Goal: Transaction & Acquisition: Purchase product/service

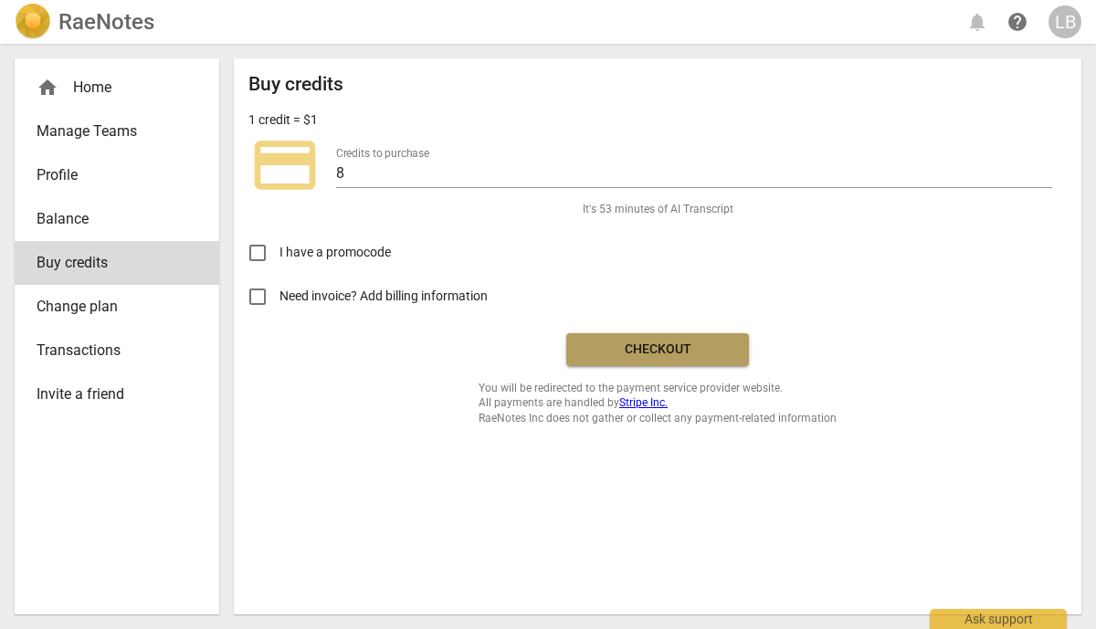
click at [611, 354] on span "Checkout" at bounding box center [657, 350] width 153 height 18
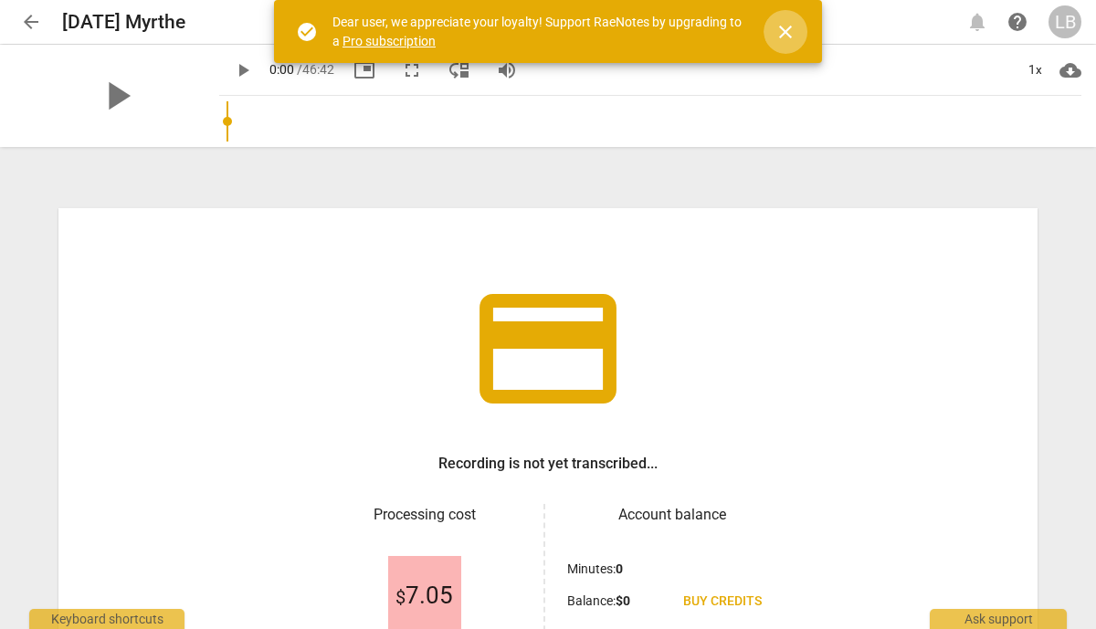
click at [787, 32] on span "close" at bounding box center [785, 32] width 22 height 22
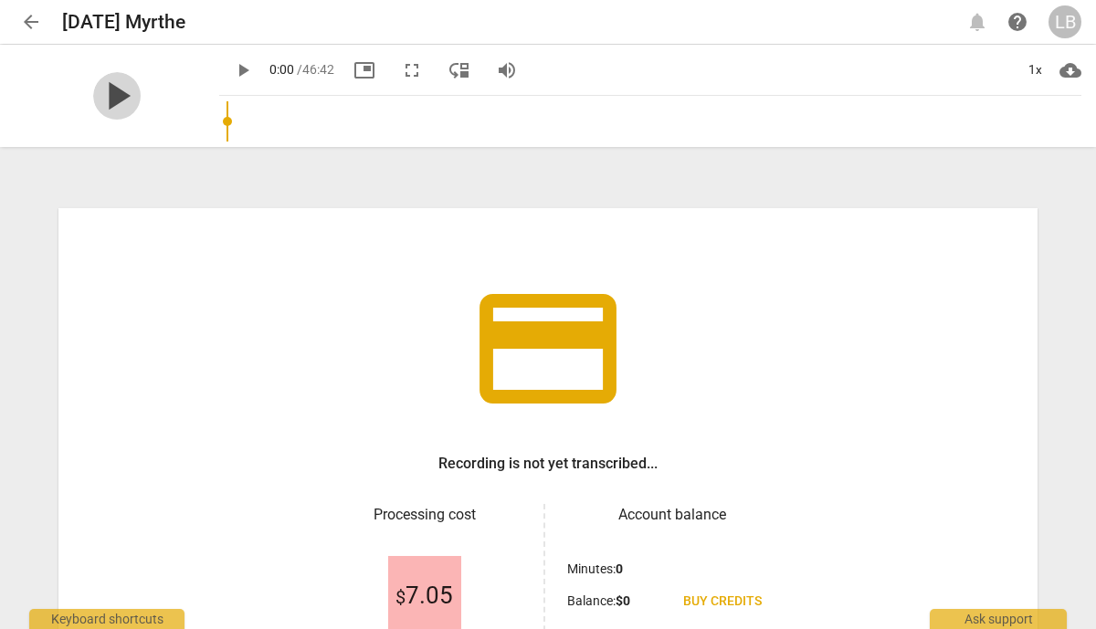
click at [112, 102] on span "play_arrow" at bounding box center [116, 95] width 47 height 47
click at [103, 93] on span "pause" at bounding box center [116, 95] width 47 height 47
type input "2"
click at [1021, 21] on span "help" at bounding box center [1017, 22] width 22 height 22
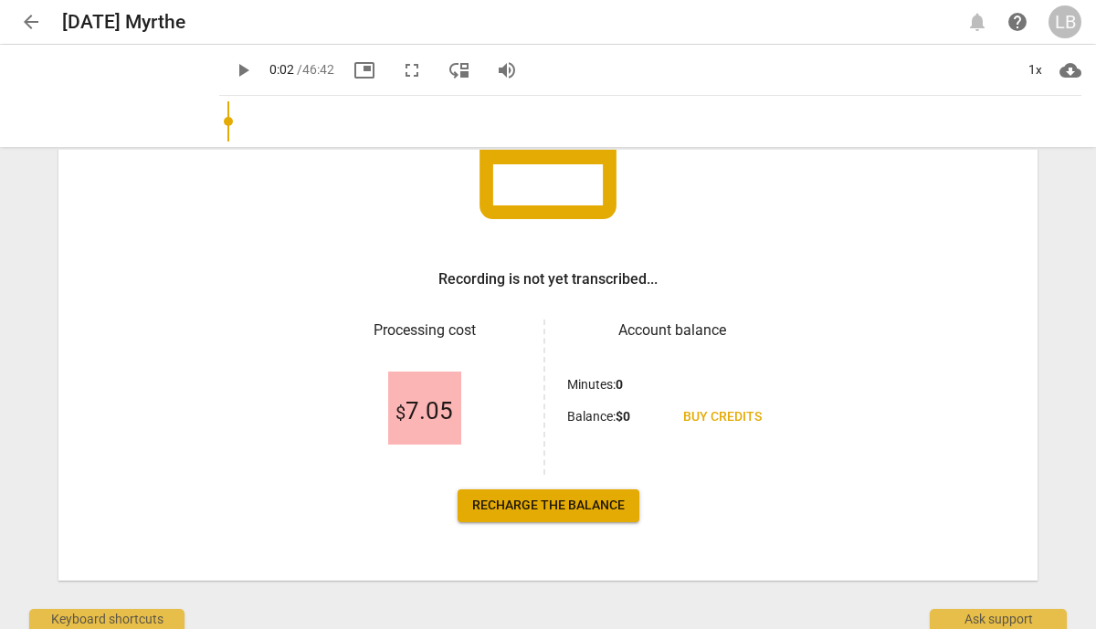
scroll to position [195, 0]
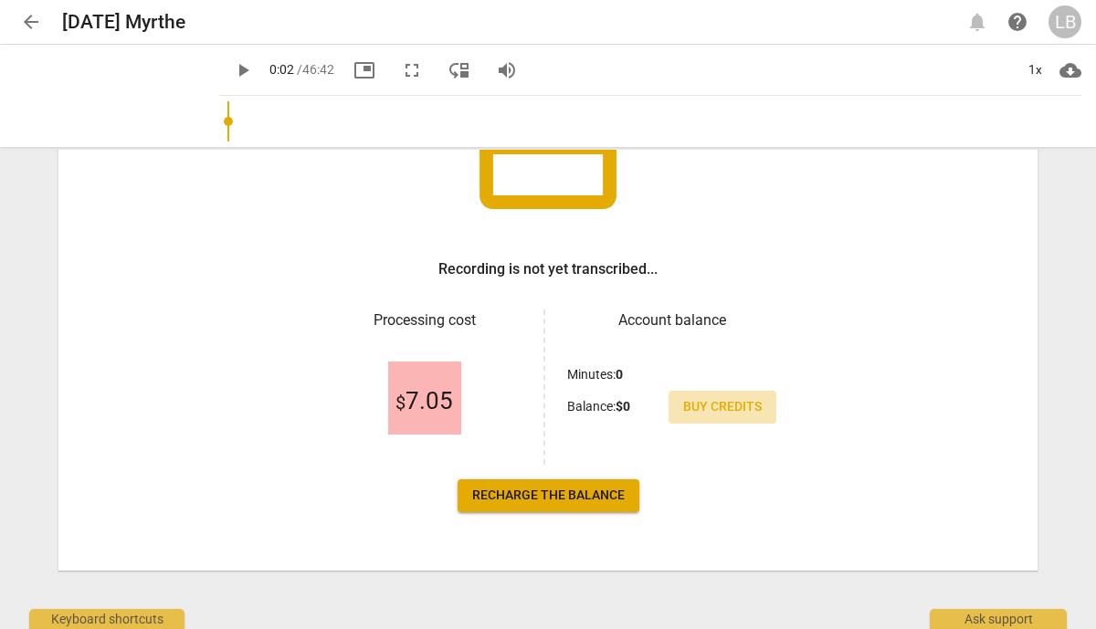
click at [711, 405] on span "Buy credits" at bounding box center [722, 407] width 79 height 18
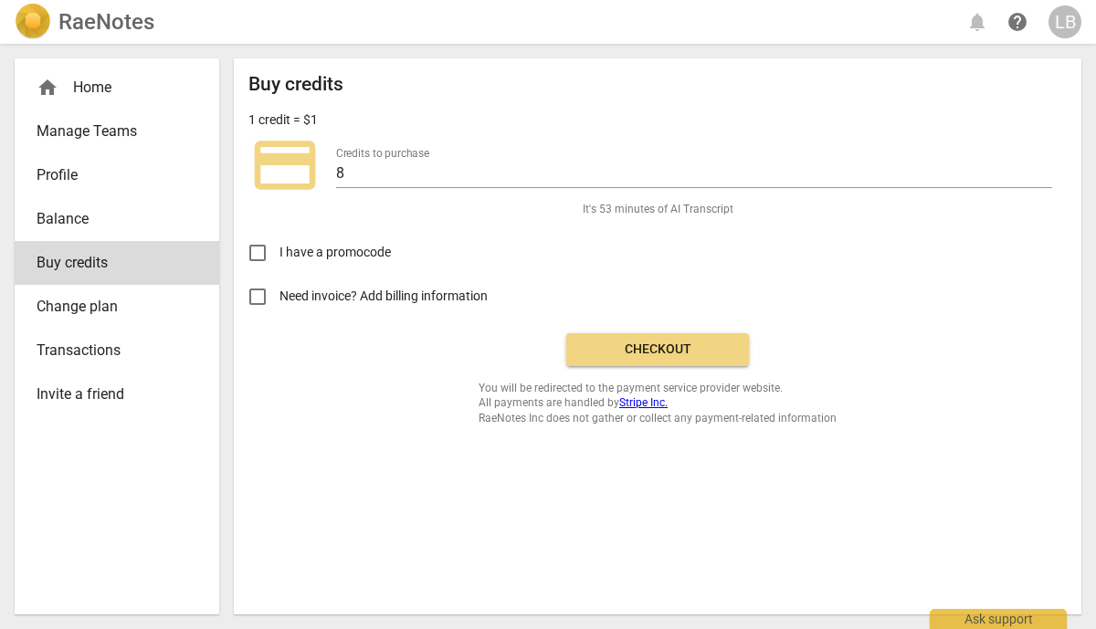
click at [106, 313] on span "Change plan" at bounding box center [110, 307] width 146 height 22
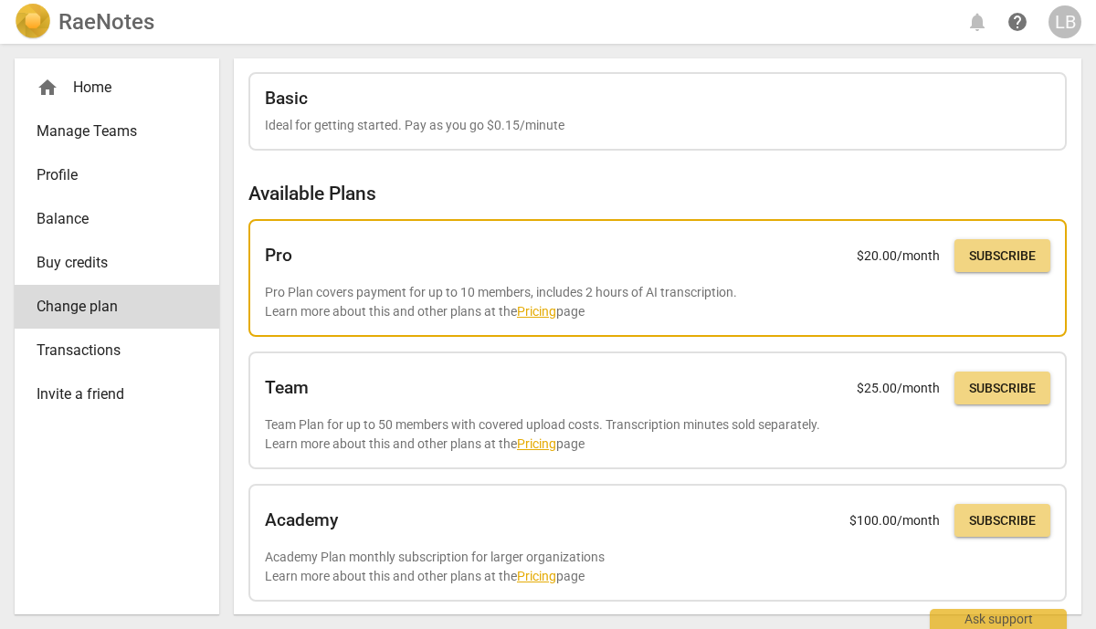
scroll to position [43, 0]
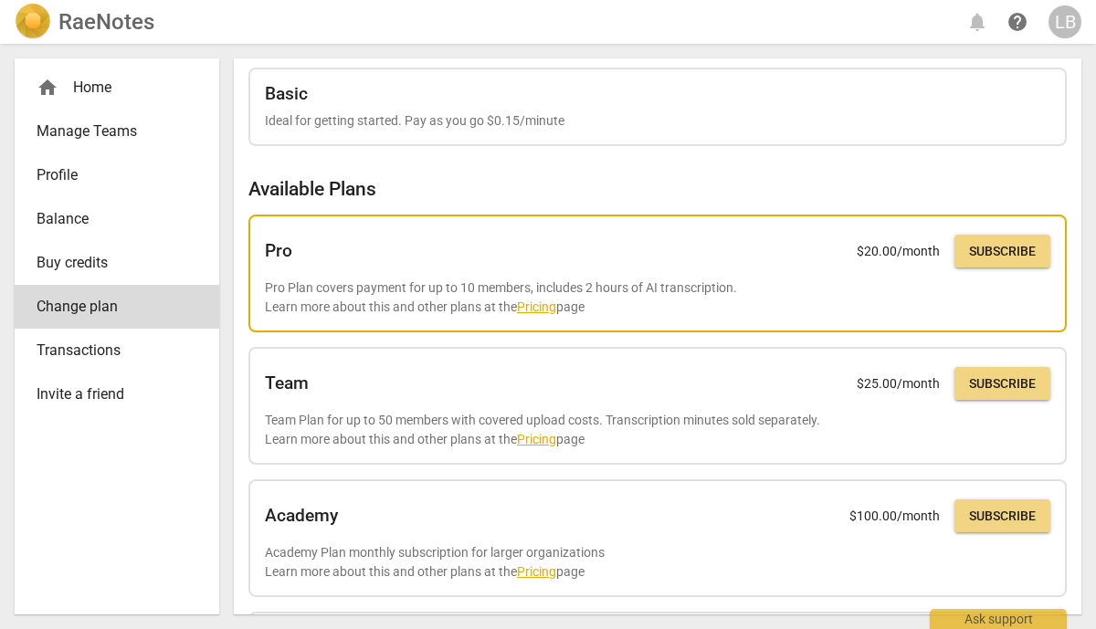
click at [548, 304] on link "Pricing" at bounding box center [536, 307] width 39 height 15
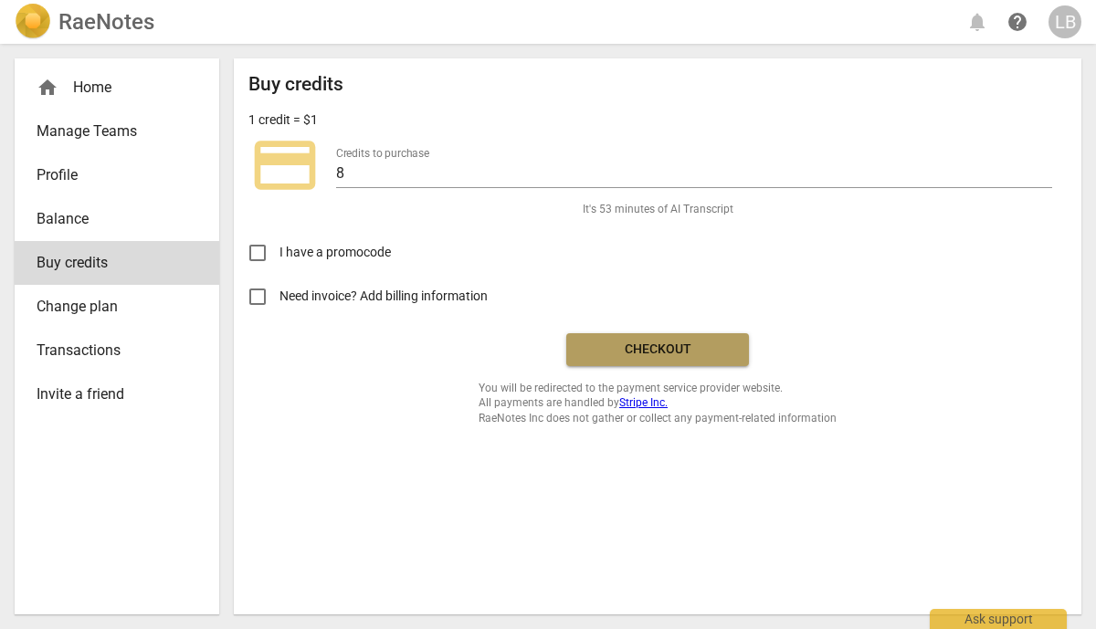
click at [585, 347] on span "Checkout" at bounding box center [657, 350] width 153 height 18
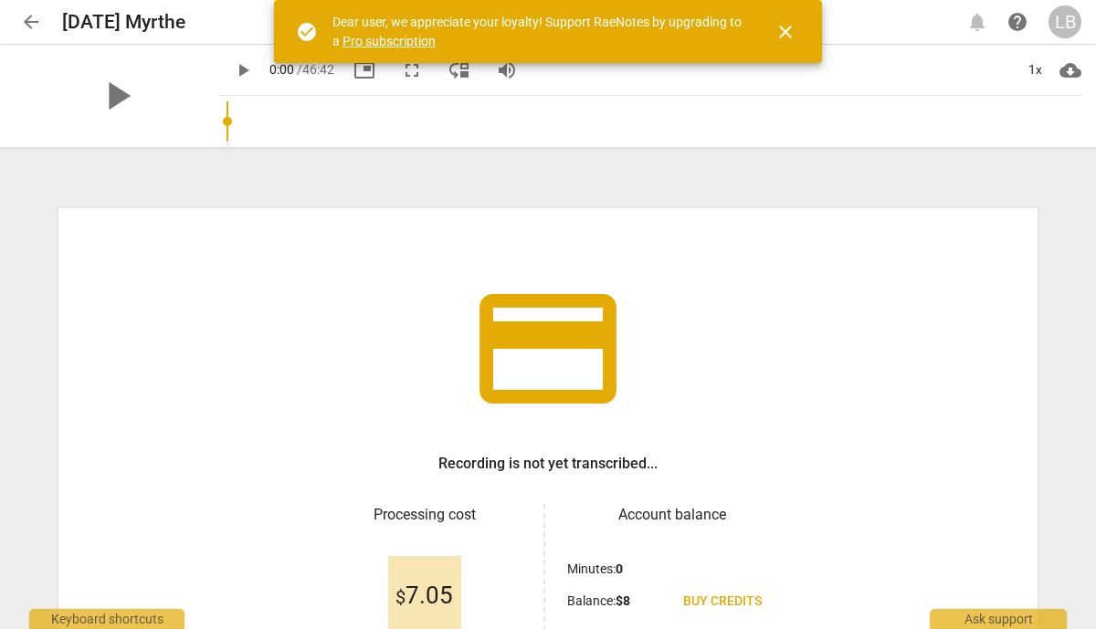
click at [782, 25] on span "close" at bounding box center [785, 32] width 22 height 22
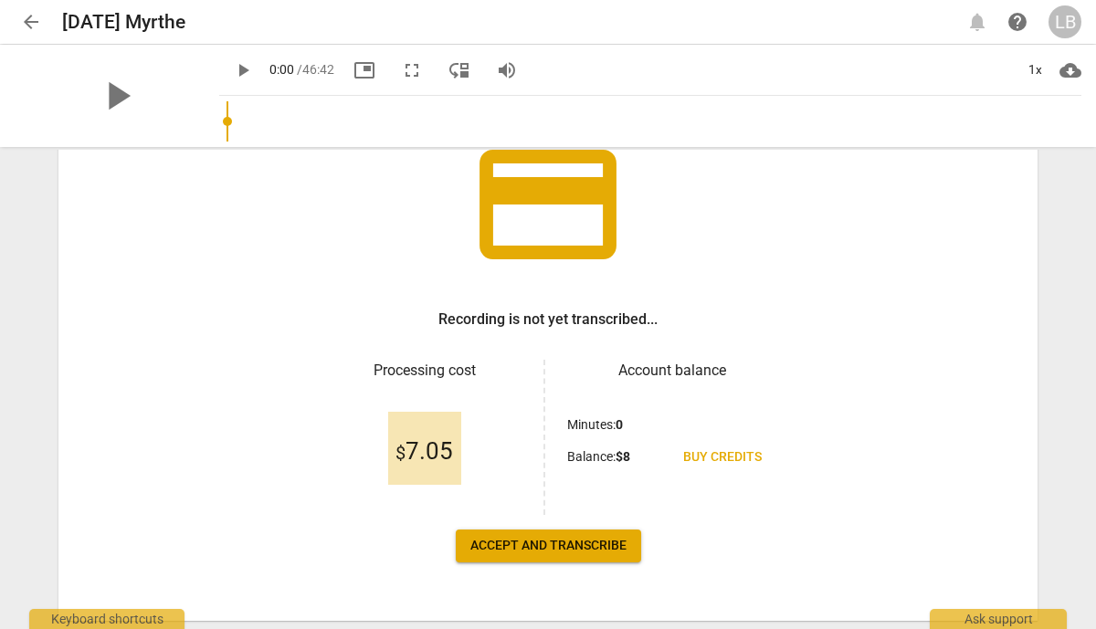
scroll to position [195, 0]
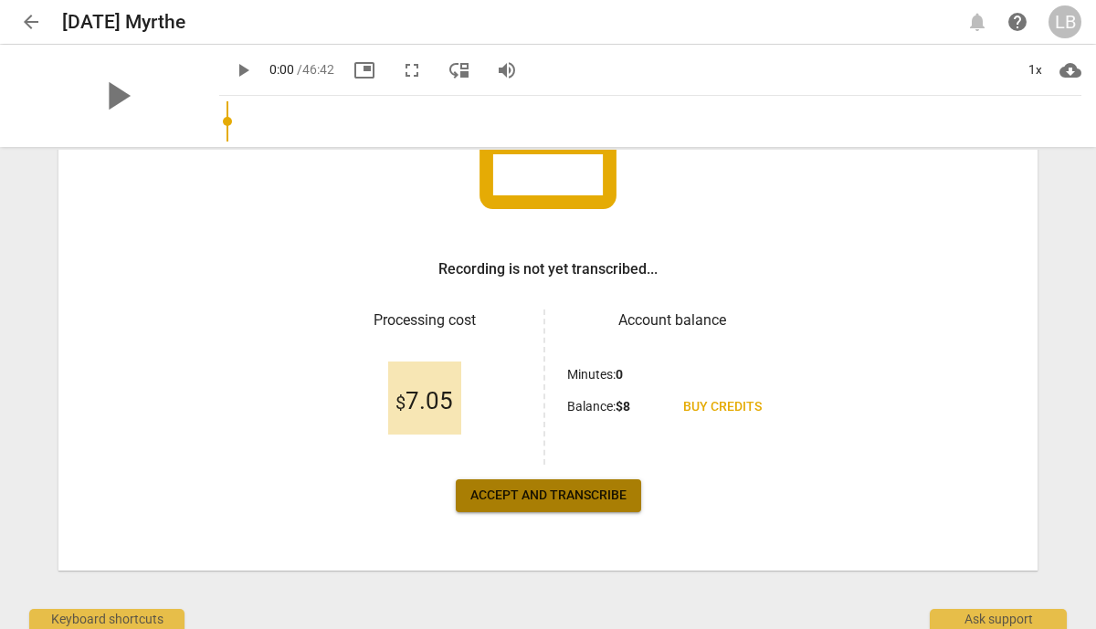
click at [575, 484] on button "Accept and transcribe" at bounding box center [548, 495] width 185 height 33
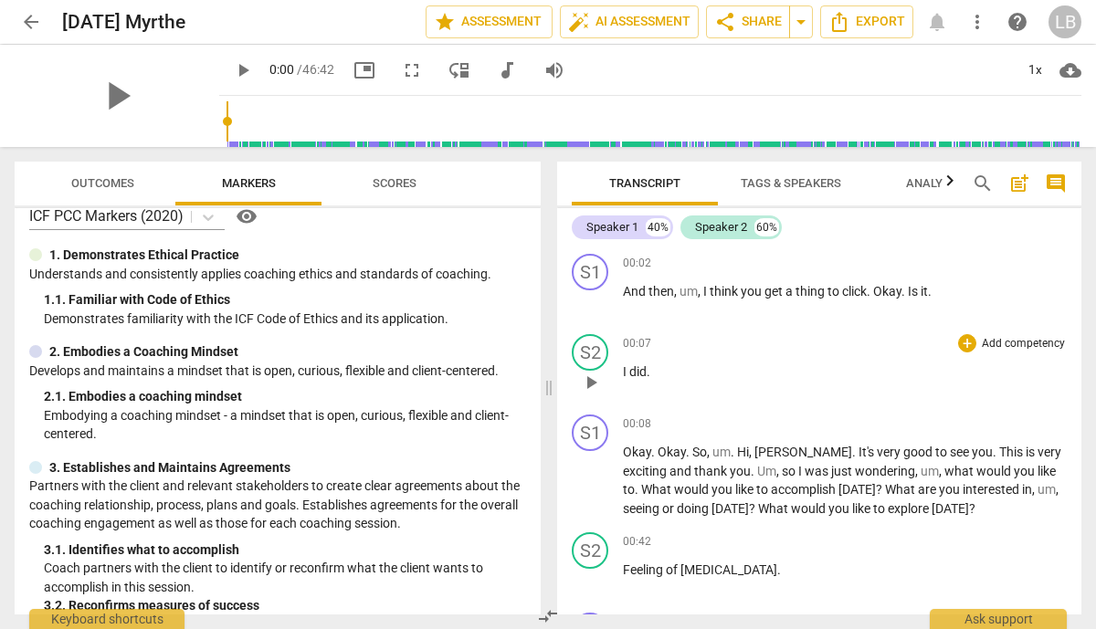
scroll to position [0, 0]
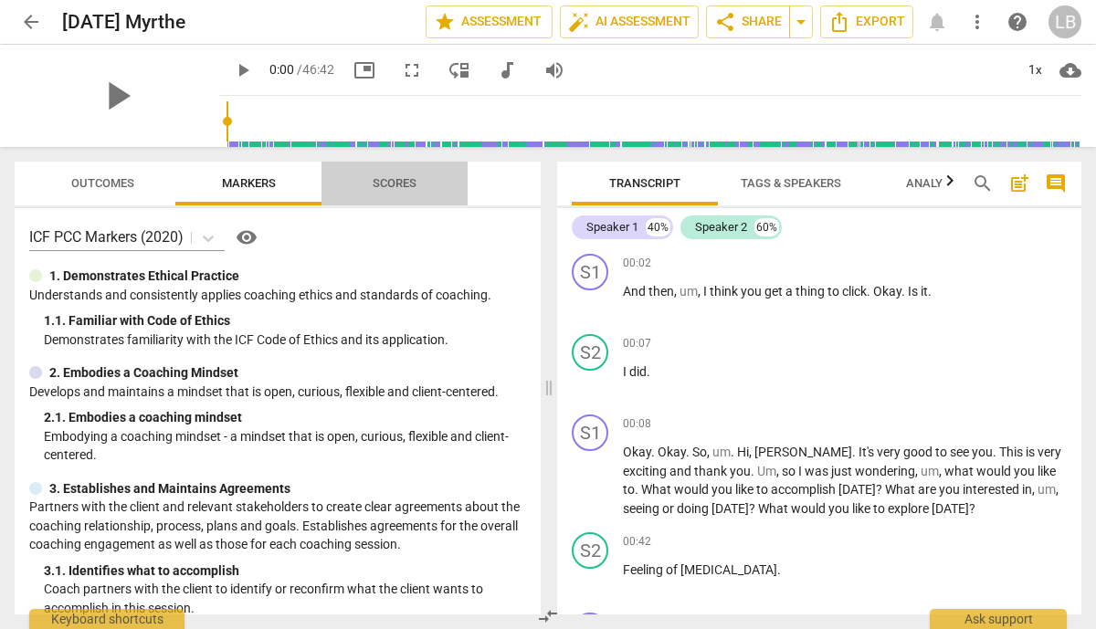
click at [395, 186] on span "Scores" at bounding box center [395, 183] width 44 height 14
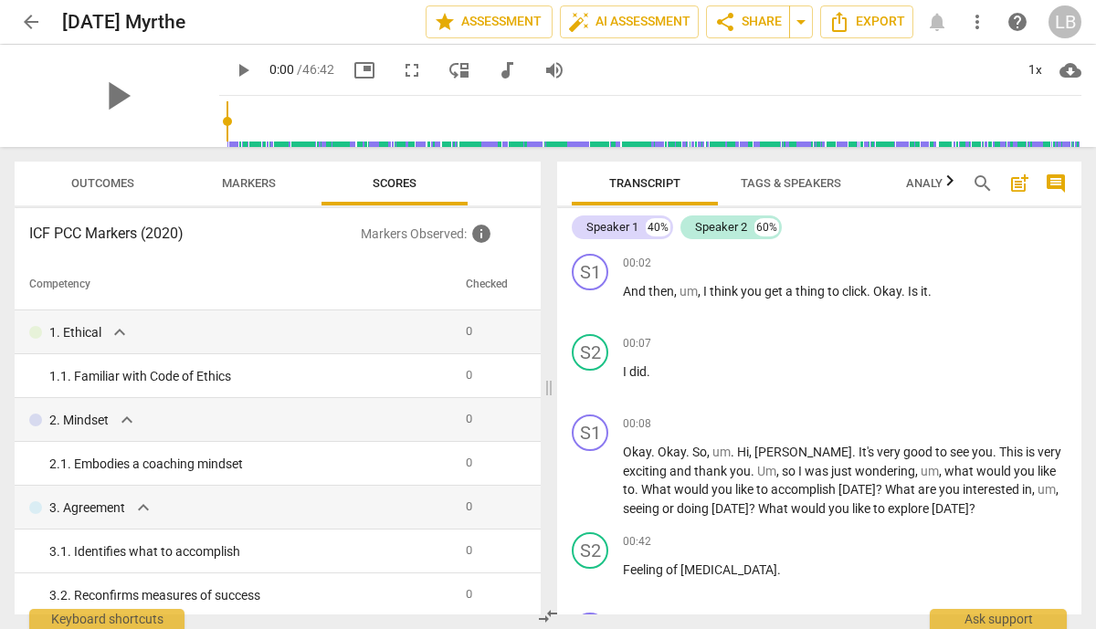
click at [115, 186] on span "Outcomes" at bounding box center [102, 183] width 63 height 14
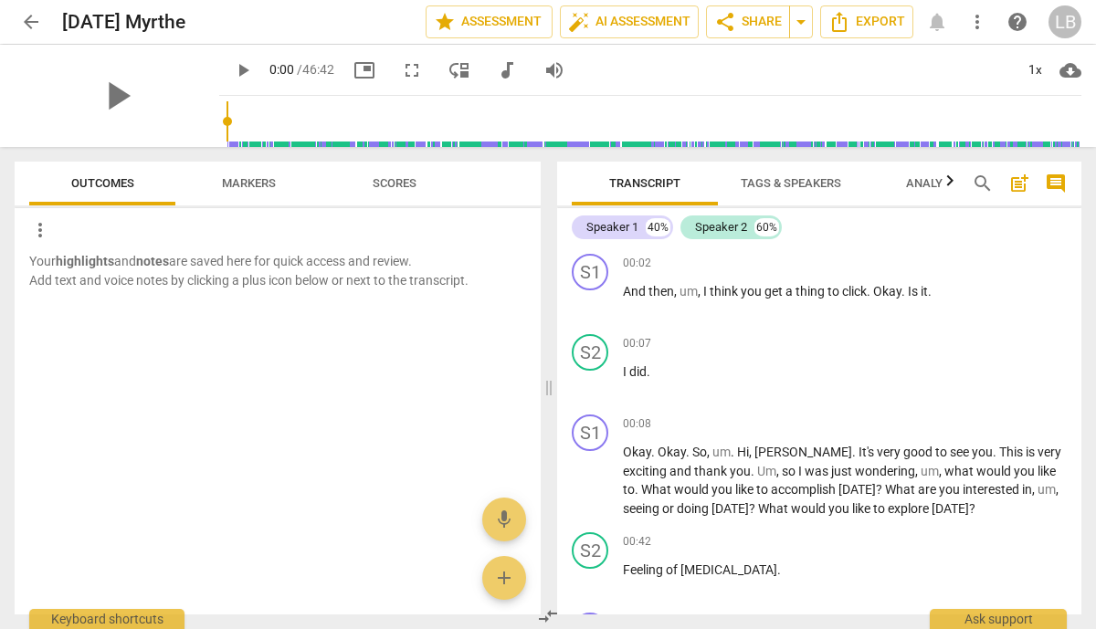
click at [236, 182] on span "Markers" at bounding box center [249, 183] width 54 height 14
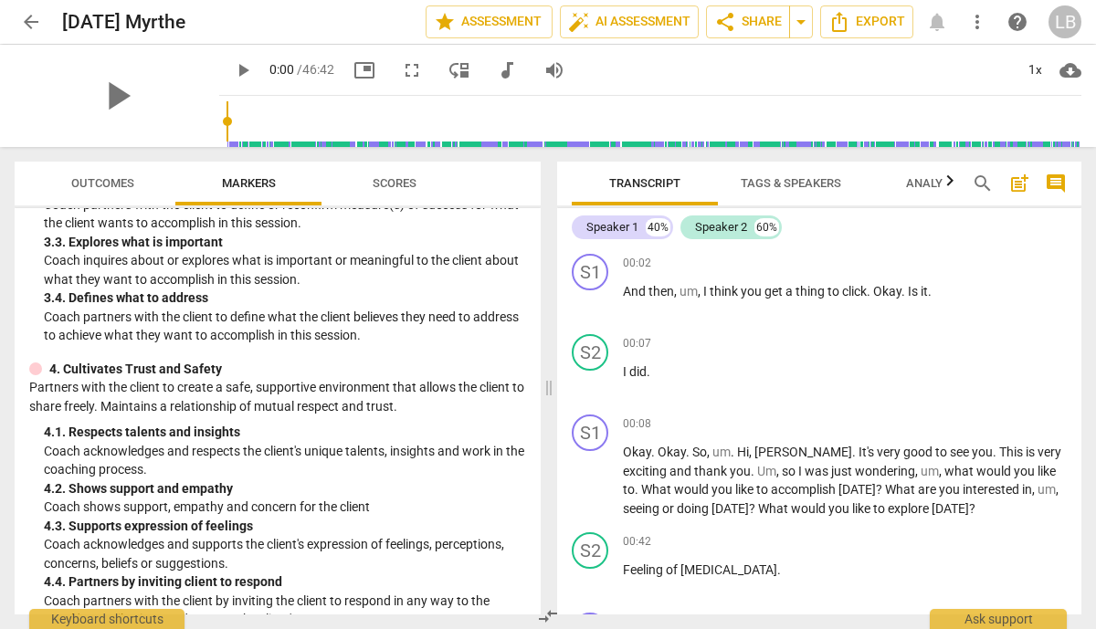
scroll to position [412, 0]
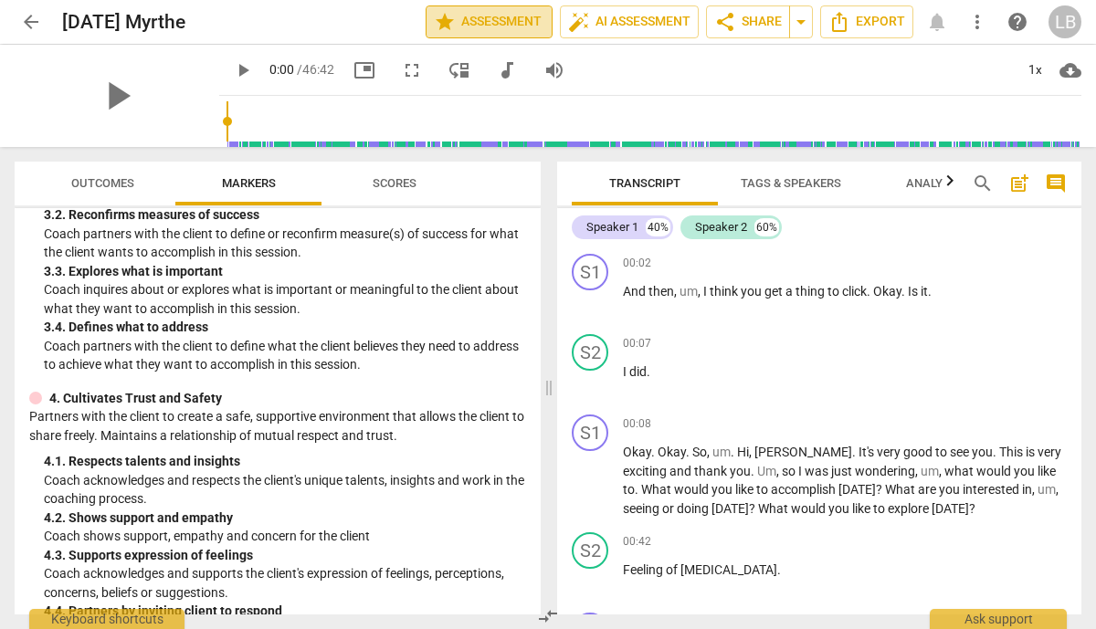
click at [497, 22] on span "star Assessment" at bounding box center [489, 22] width 111 height 22
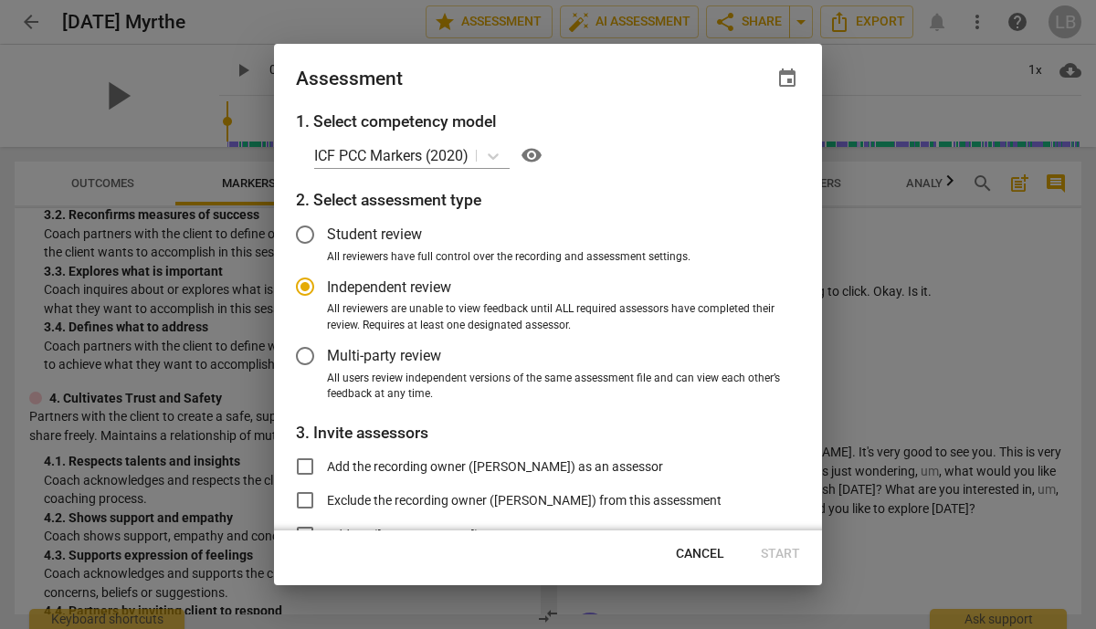
click at [878, 201] on div at bounding box center [548, 314] width 1096 height 629
radio input "false"
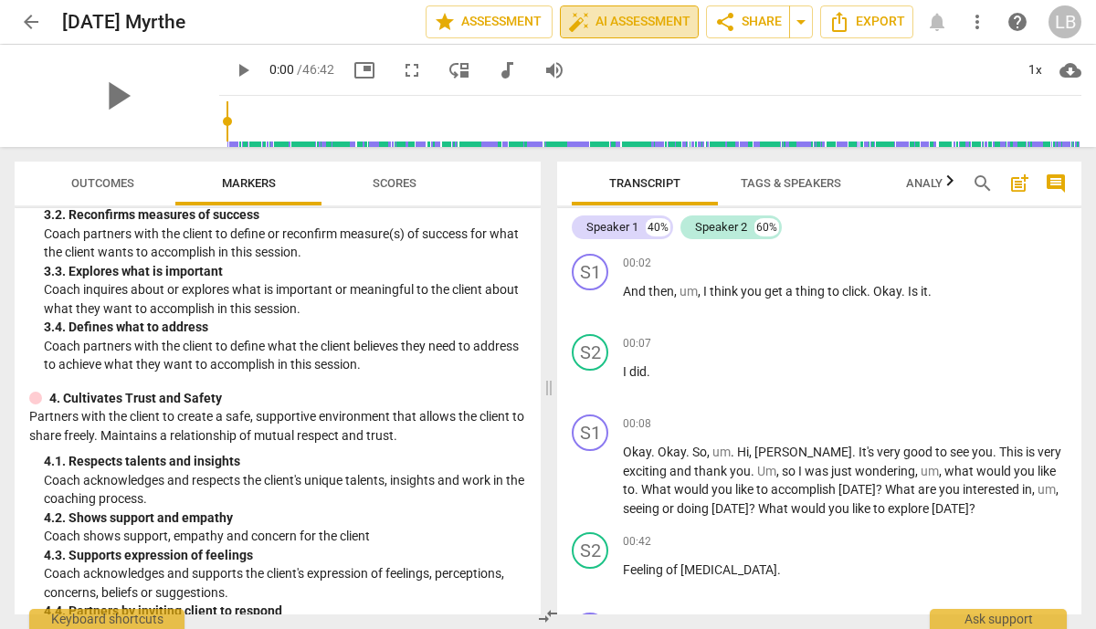
click at [673, 27] on span "auto_fix_high AI Assessment" at bounding box center [629, 22] width 122 height 22
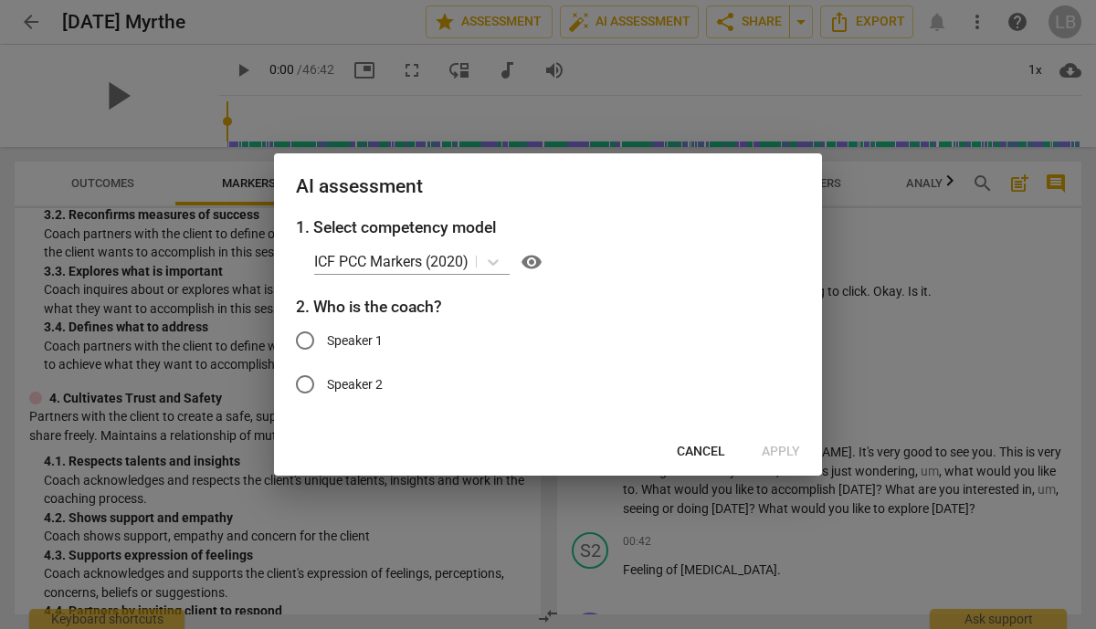
click at [704, 447] on span "Cancel" at bounding box center [701, 452] width 48 height 18
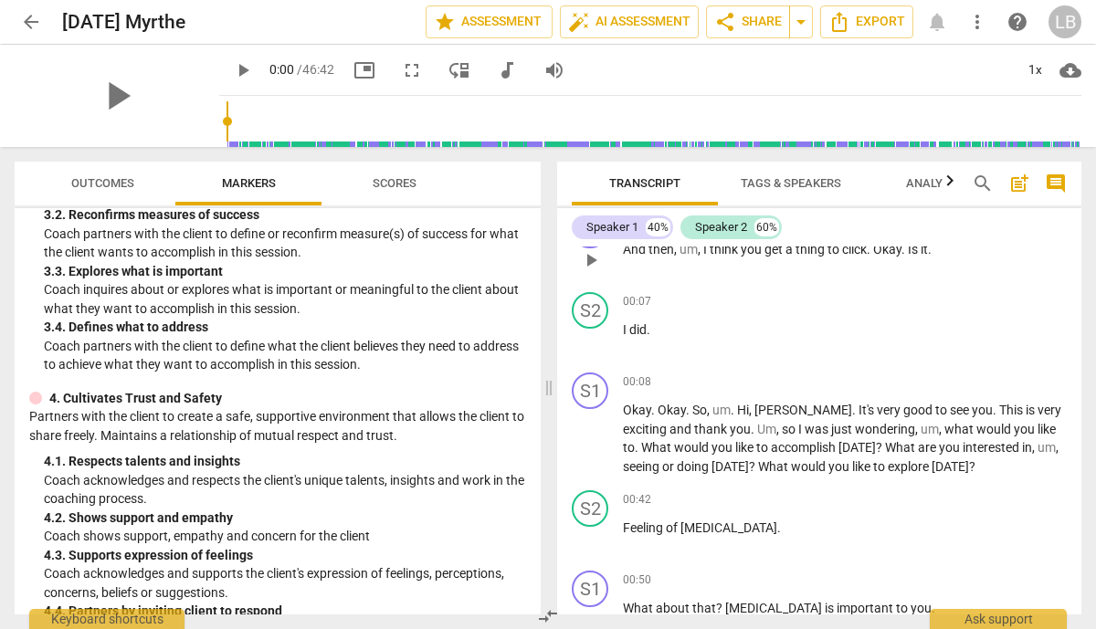
scroll to position [50, 0]
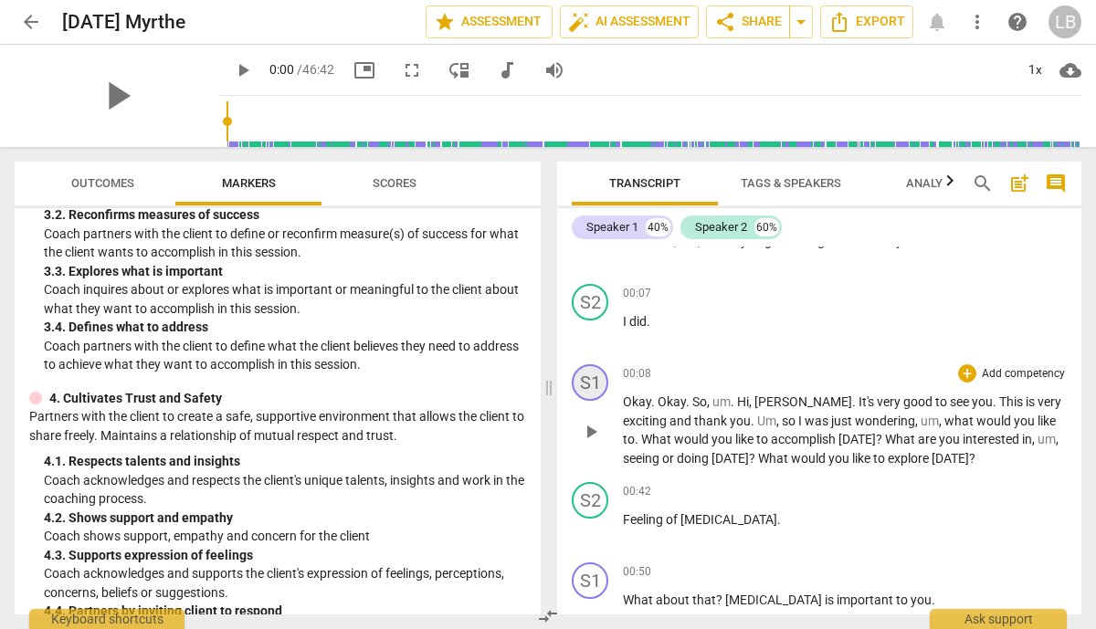
click at [589, 374] on div "S1" at bounding box center [590, 382] width 37 height 37
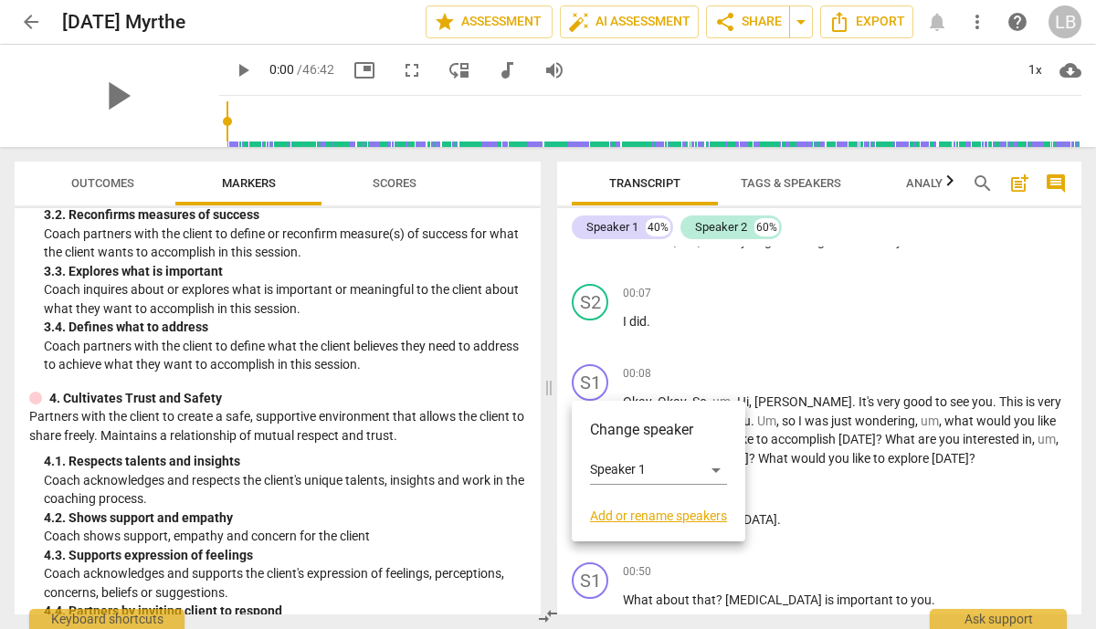
click at [635, 517] on link "Add or rename speakers" at bounding box center [658, 516] width 137 height 15
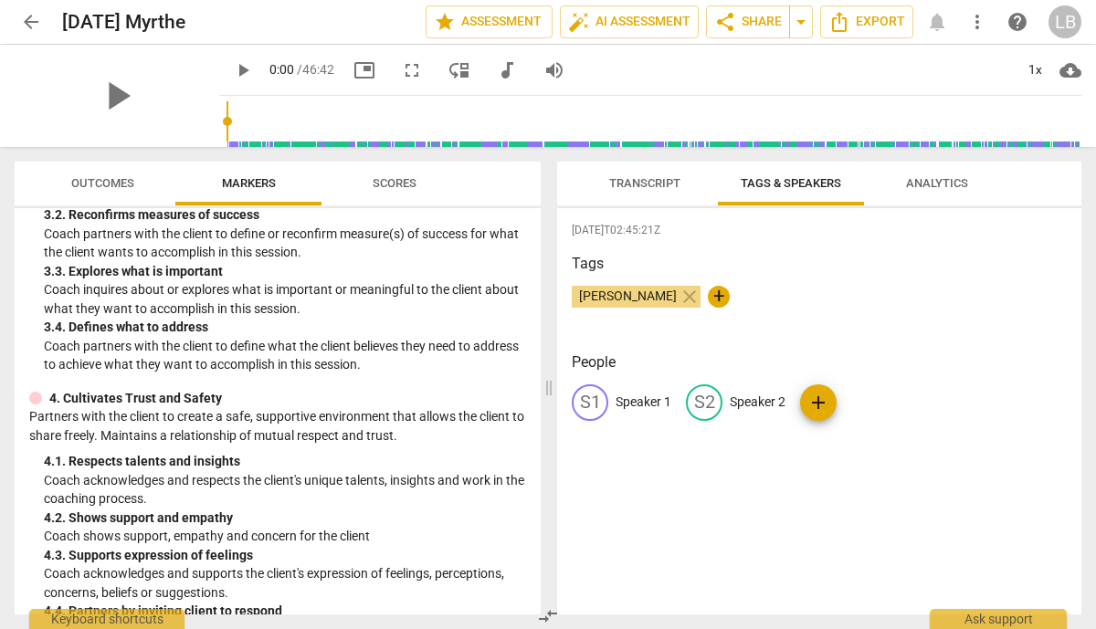
click at [655, 302] on span "[PERSON_NAME]" at bounding box center [628, 296] width 112 height 15
click at [639, 297] on span "[PERSON_NAME]" at bounding box center [628, 296] width 112 height 15
click at [708, 290] on span "+" at bounding box center [719, 297] width 22 height 22
click at [619, 399] on p "Speaker 1" at bounding box center [644, 402] width 56 height 19
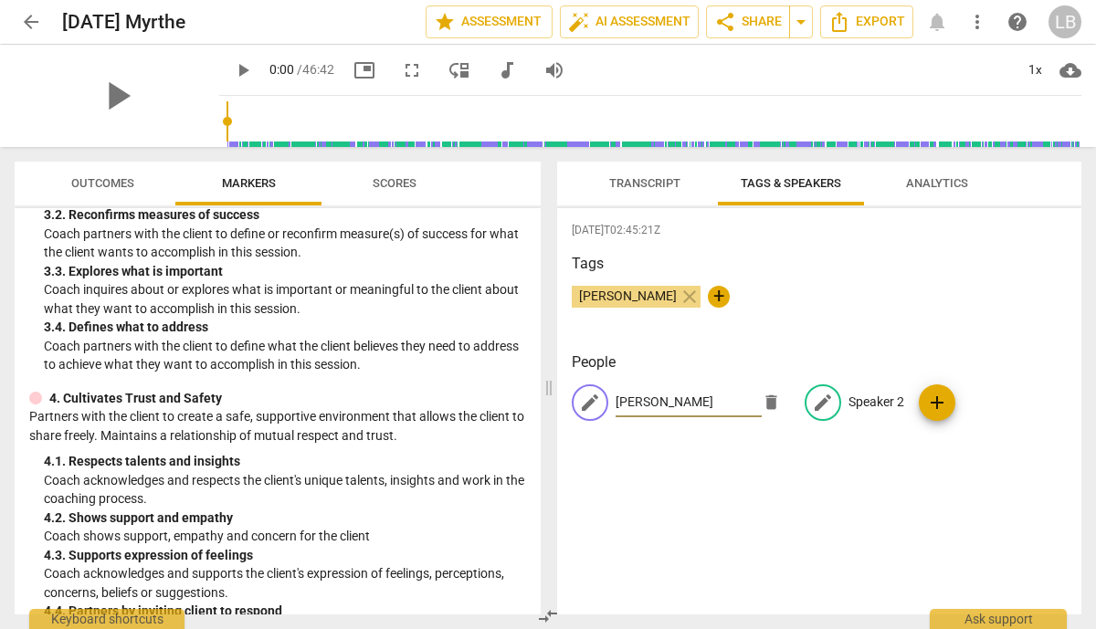
type input "[PERSON_NAME]"
click at [869, 405] on p "Speaker 2" at bounding box center [876, 402] width 56 height 19
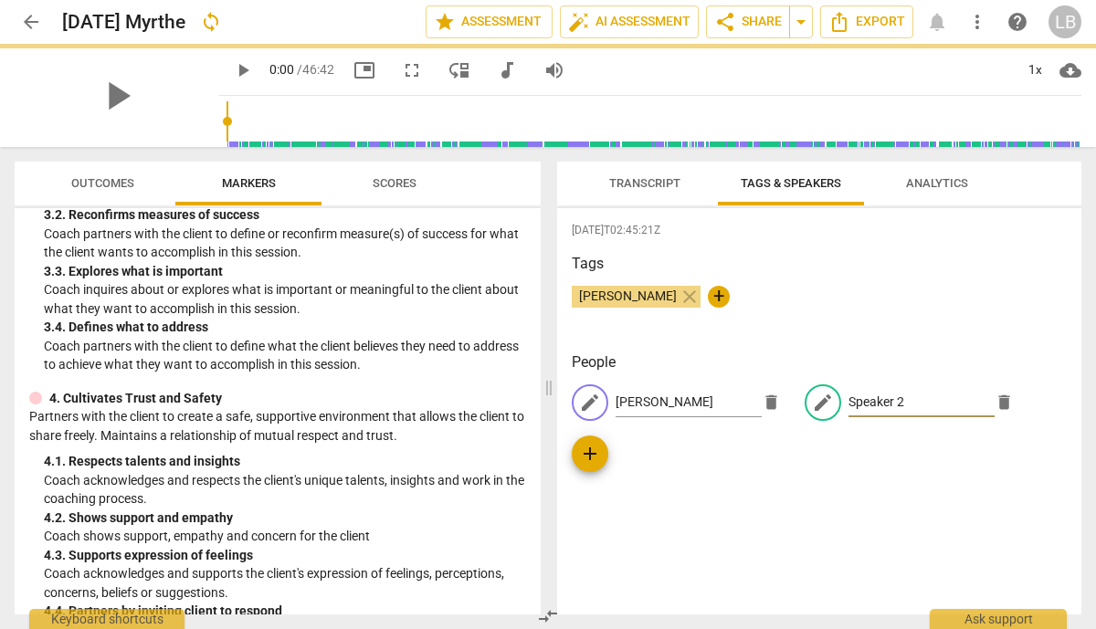
click at [879, 405] on input "Speaker 2" at bounding box center [921, 402] width 146 height 29
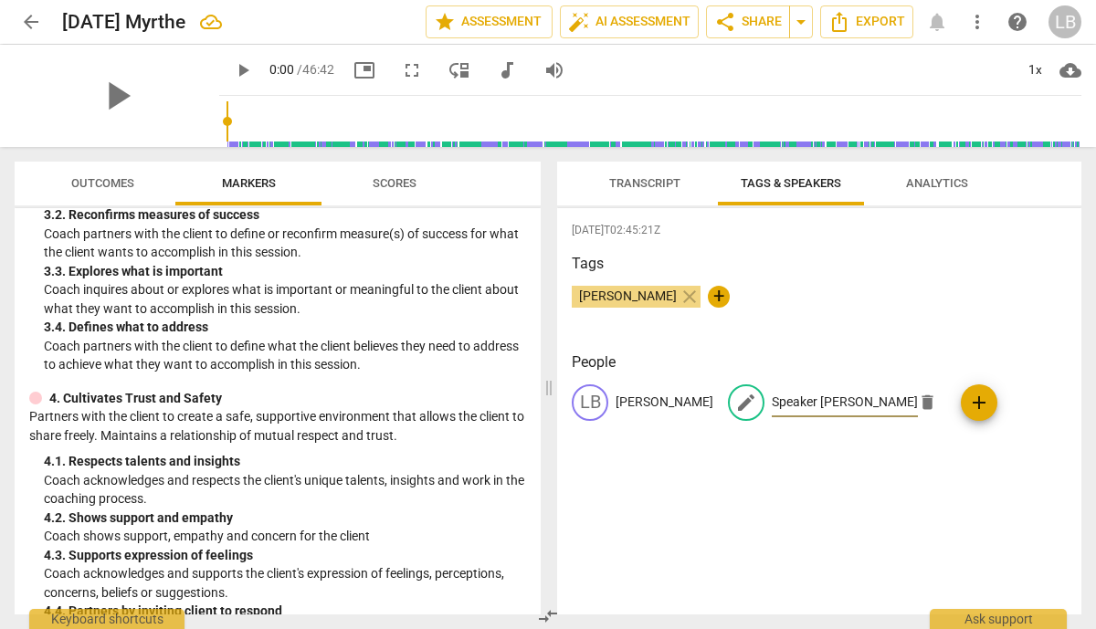
type input "Speaker [PERSON_NAME]"
click at [659, 399] on p "[PERSON_NAME]" at bounding box center [665, 402] width 98 height 19
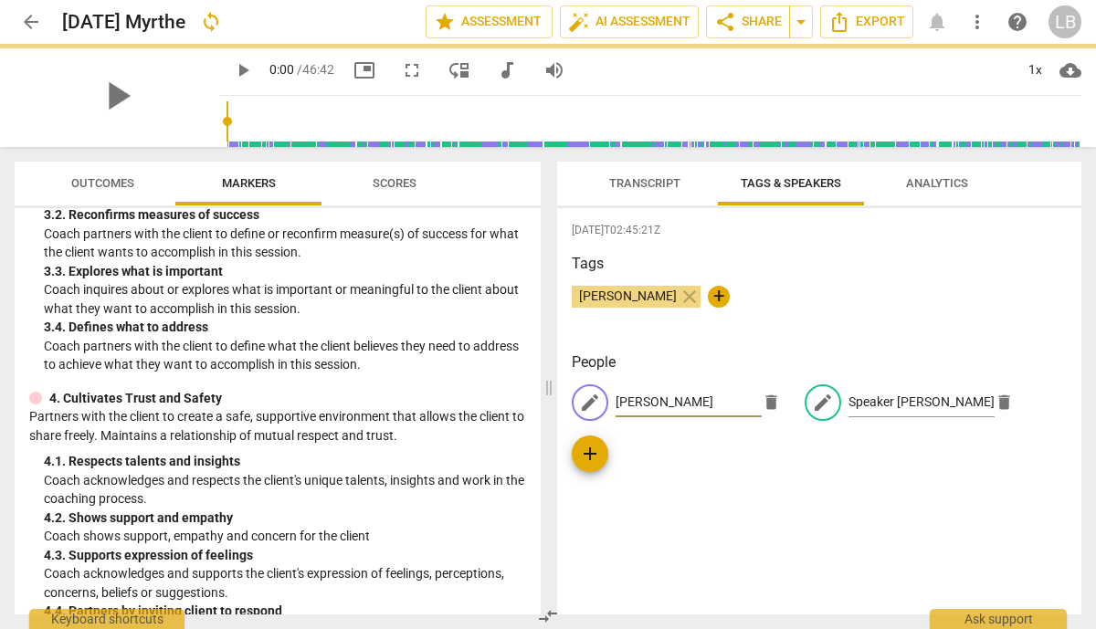
click at [700, 395] on input "[PERSON_NAME]" at bounding box center [689, 402] width 146 height 29
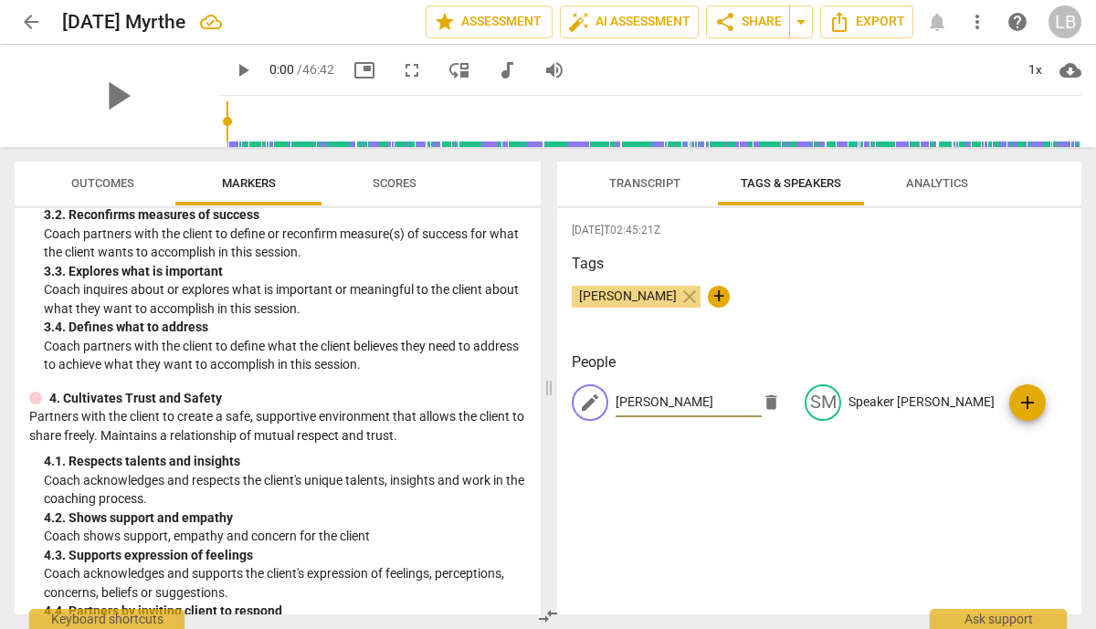
click at [927, 490] on div "[DATE]T02:45:21Z Tags [PERSON_NAME] close + People edit [PERSON_NAME] delete SM…" at bounding box center [819, 411] width 524 height 406
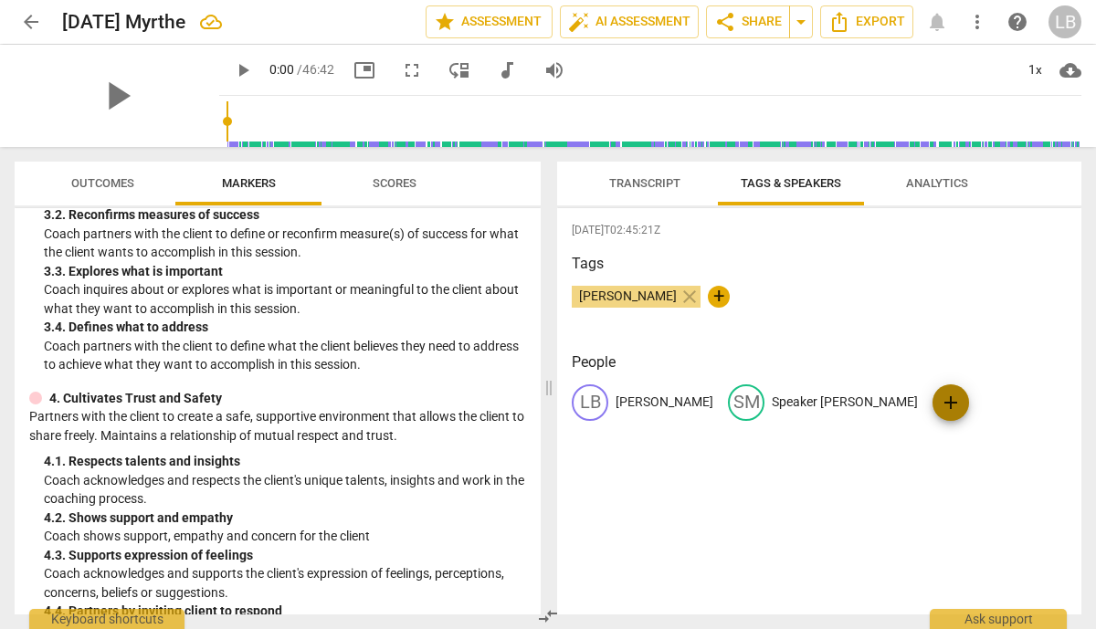
click at [940, 402] on span "add" at bounding box center [951, 403] width 22 height 22
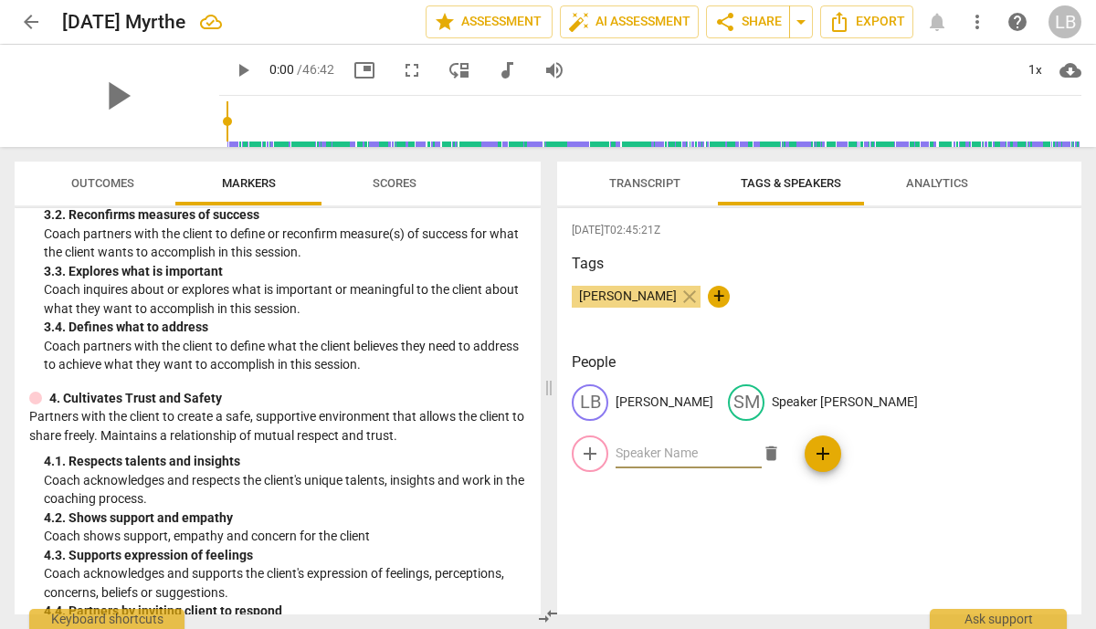
click at [662, 186] on span "Transcript" at bounding box center [644, 183] width 71 height 14
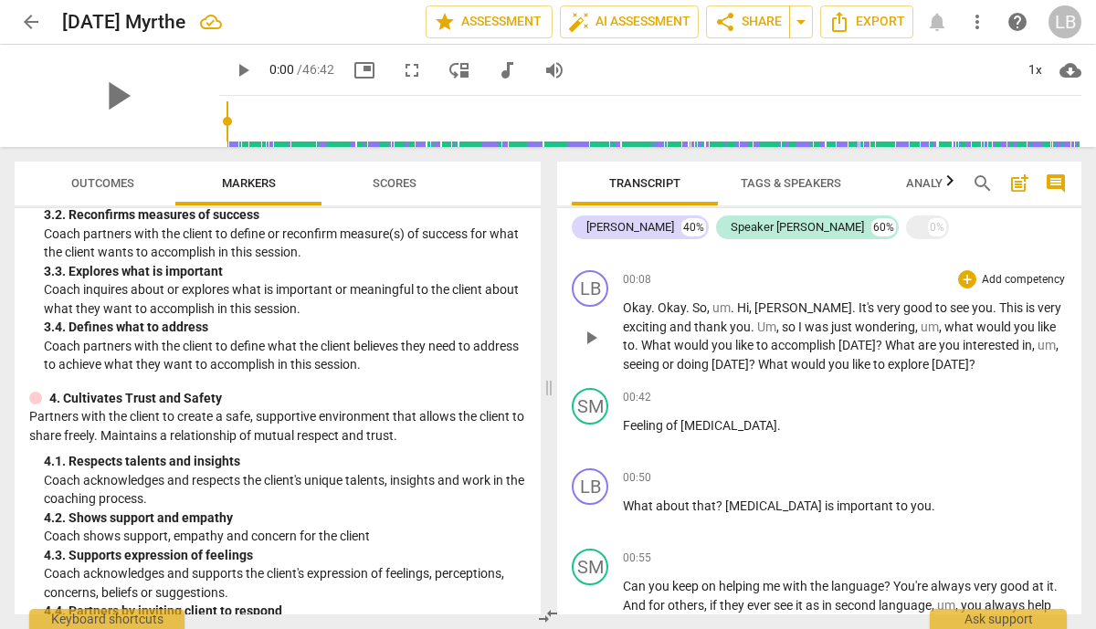
scroll to position [154, 0]
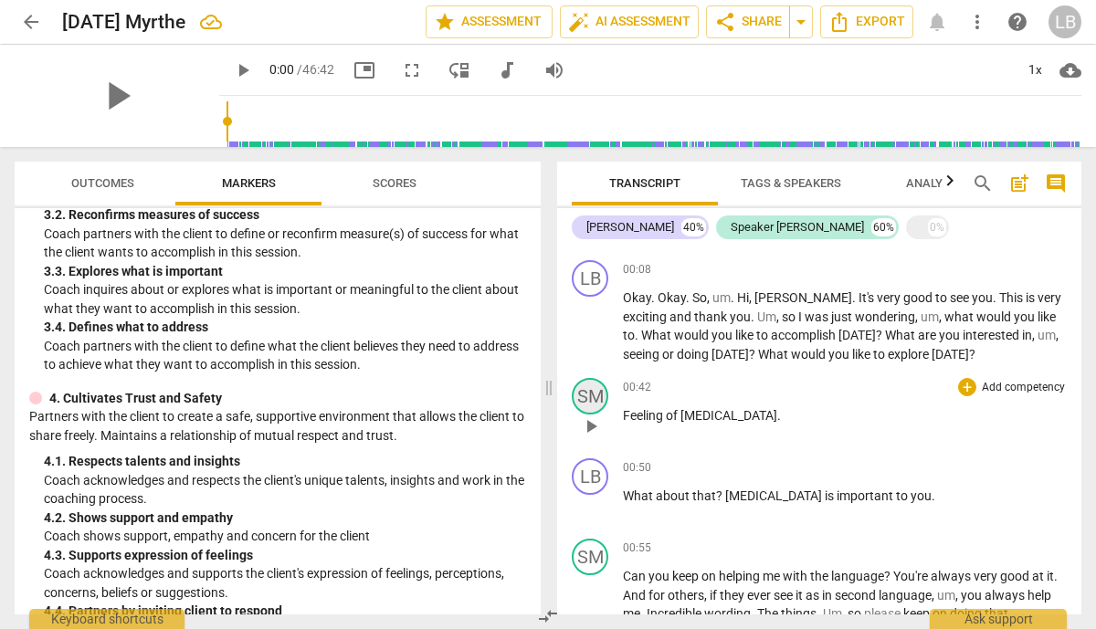
click at [593, 386] on div "SM" at bounding box center [590, 396] width 37 height 37
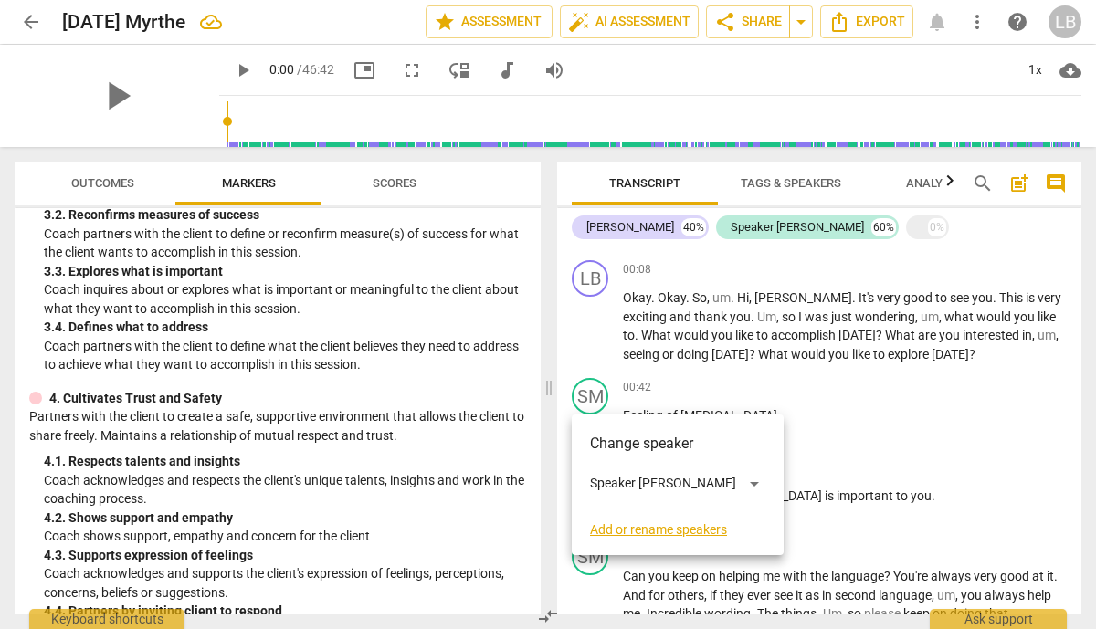
click at [670, 525] on link "Add or rename speakers" at bounding box center [677, 529] width 175 height 15
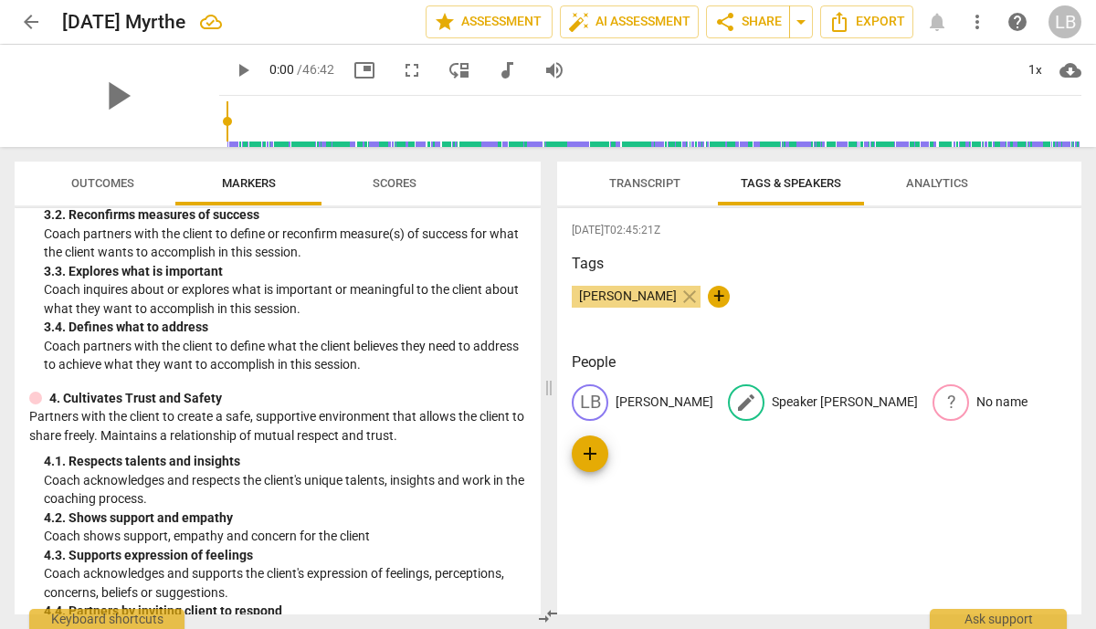
click at [779, 404] on p "Speaker [PERSON_NAME]" at bounding box center [845, 402] width 146 height 19
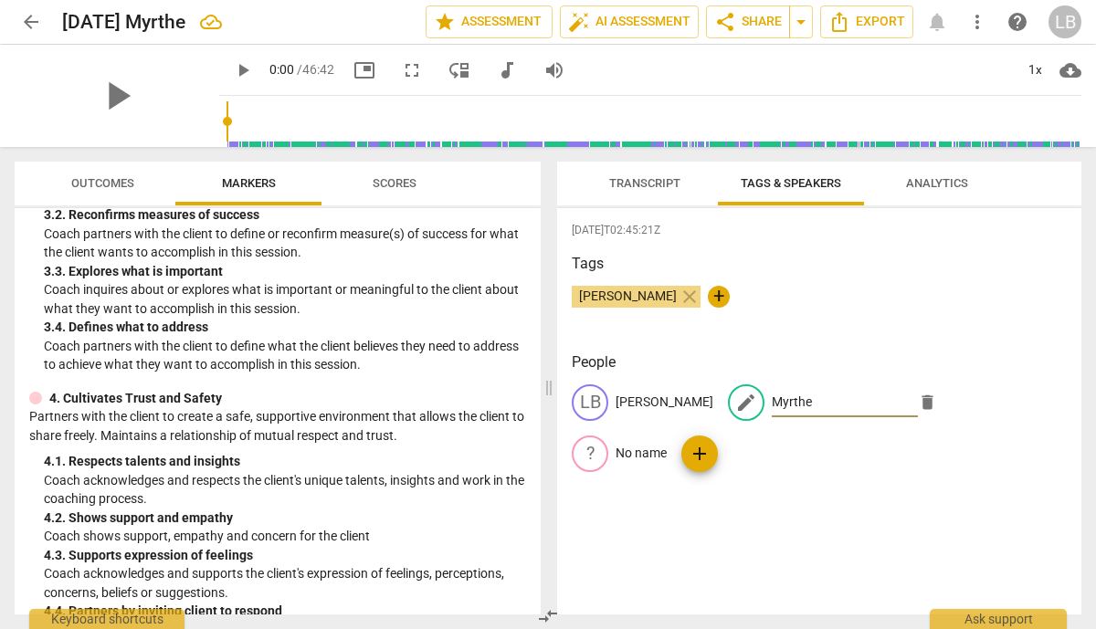
type input "Myrthe"
click at [861, 482] on div "People LB [PERSON_NAME] edit Myrthe delete ? No name add" at bounding box center [819, 427] width 495 height 150
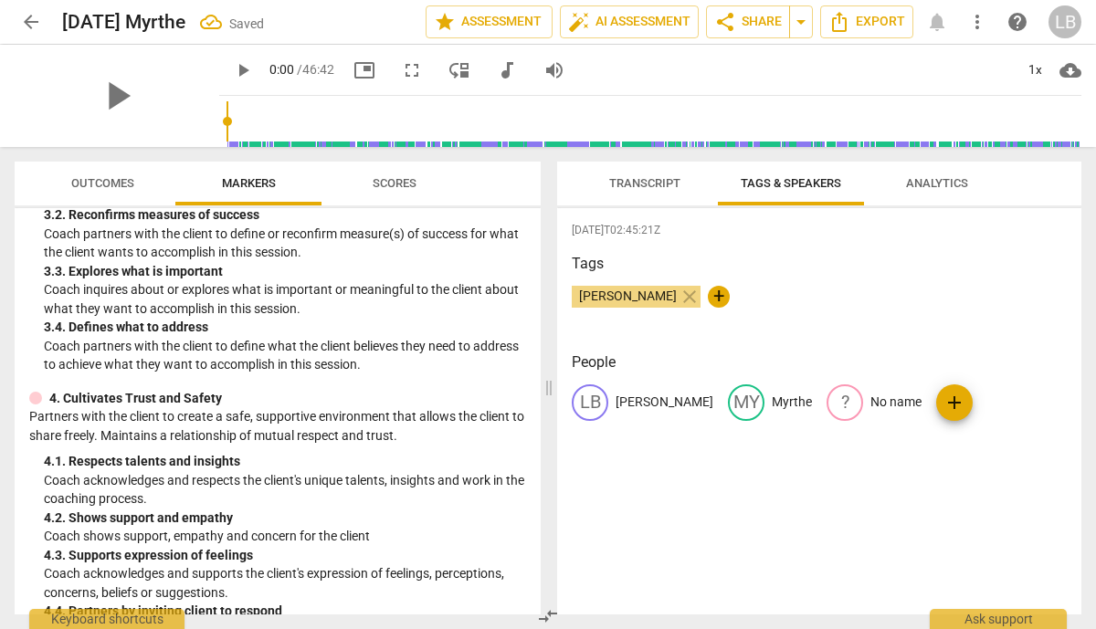
click at [660, 185] on span "Transcript" at bounding box center [644, 183] width 71 height 14
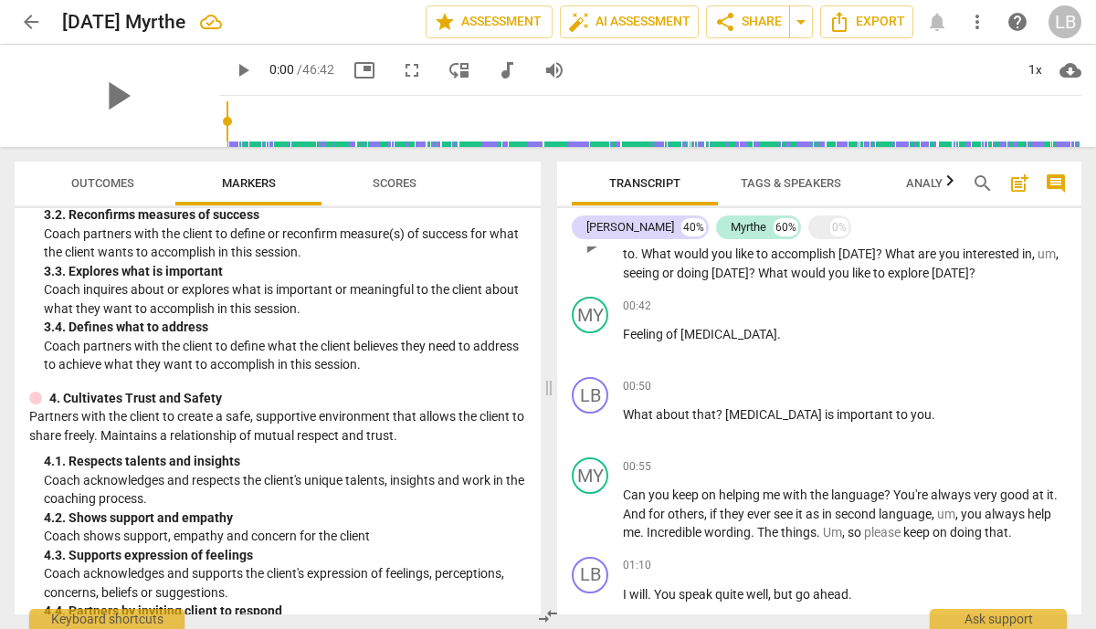
scroll to position [0, 0]
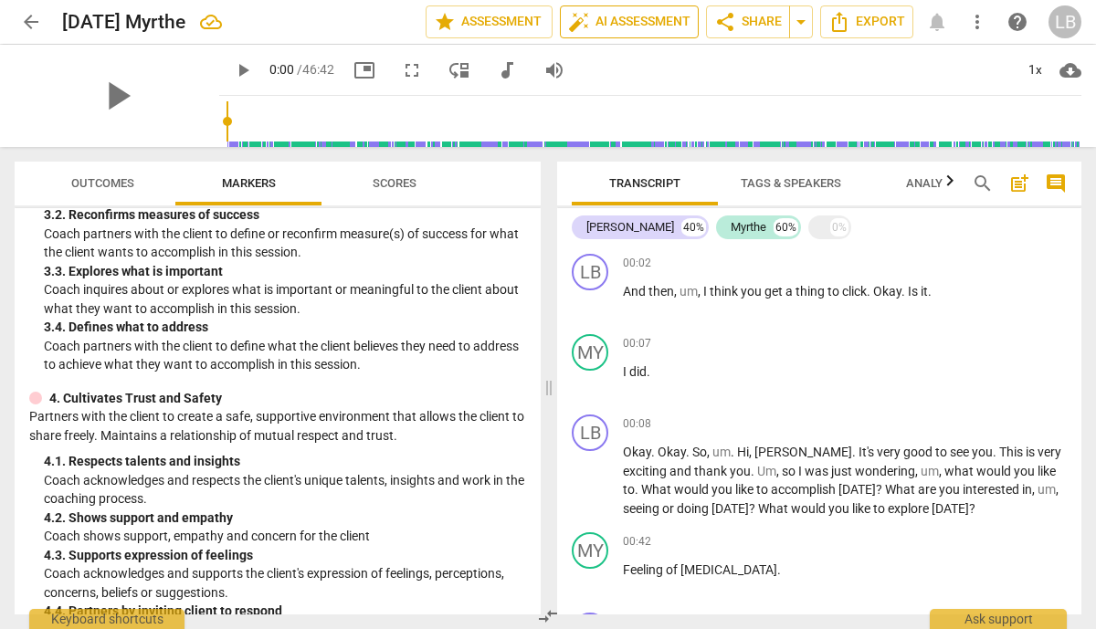
click at [589, 27] on span "auto_fix_high AI Assessment" at bounding box center [629, 22] width 122 height 22
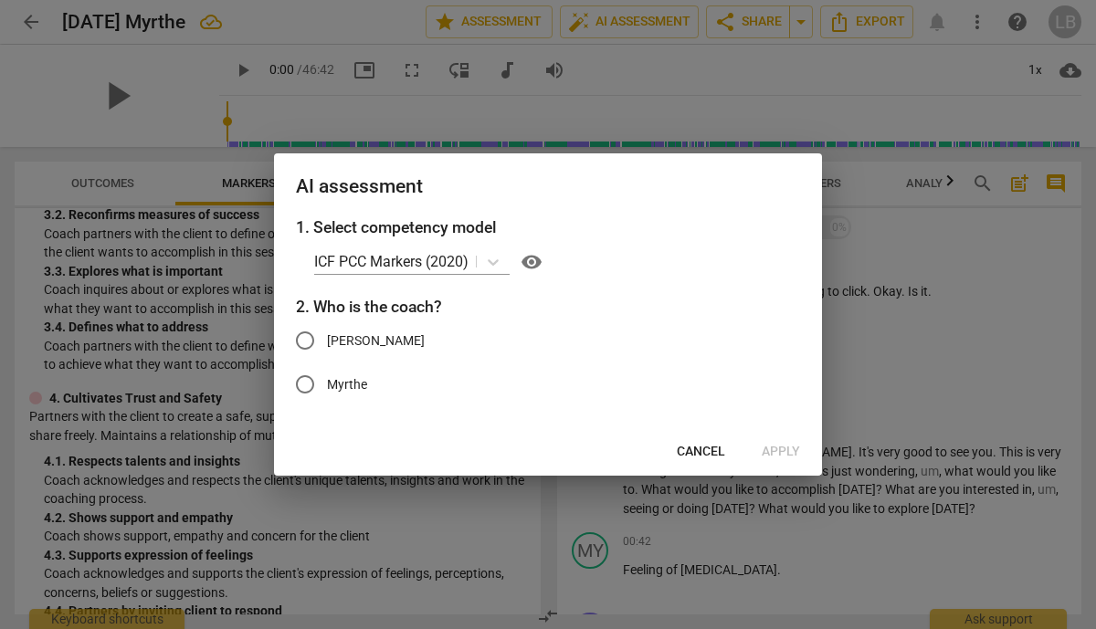
click at [308, 340] on input "[PERSON_NAME]" at bounding box center [305, 341] width 44 height 44
radio input "true"
click at [771, 455] on span "Apply" at bounding box center [781, 452] width 38 height 18
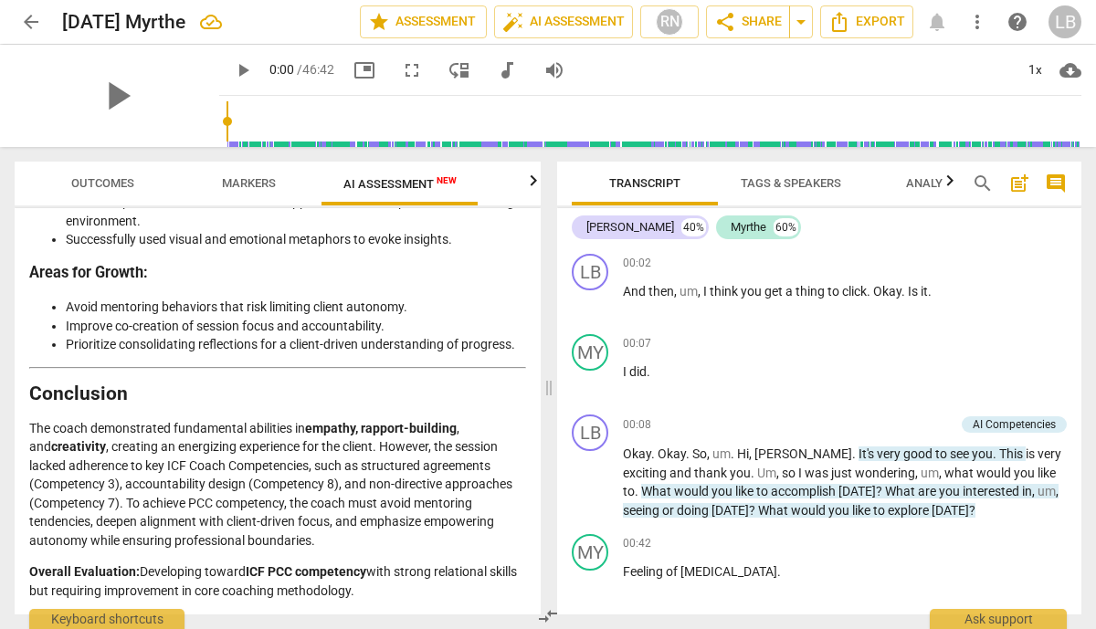
scroll to position [4025, 0]
